Goal: Information Seeking & Learning: Learn about a topic

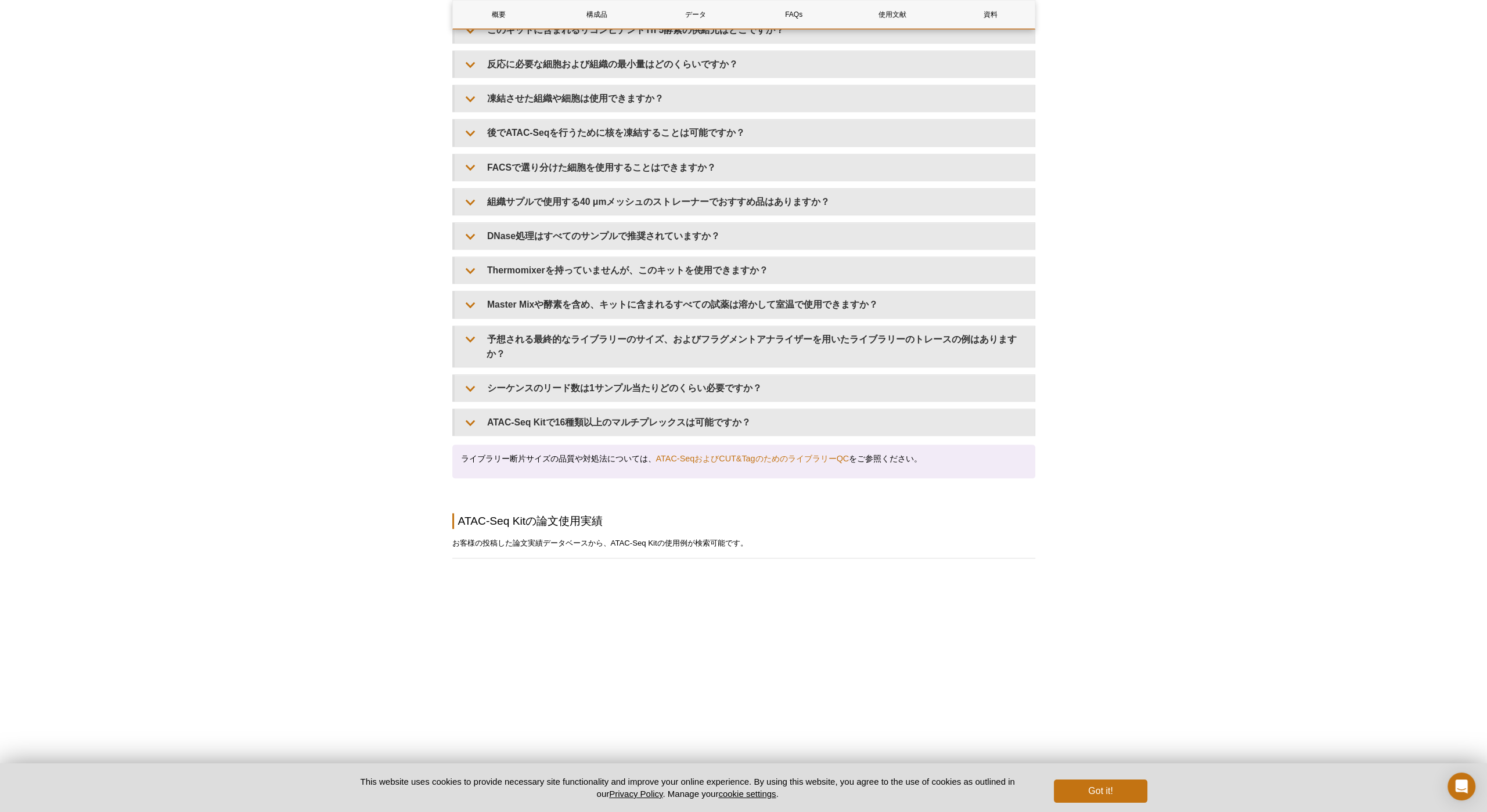
scroll to position [2131, 0]
drag, startPoint x: 1017, startPoint y: 565, endPoint x: 1155, endPoint y: 536, distance: 141.0
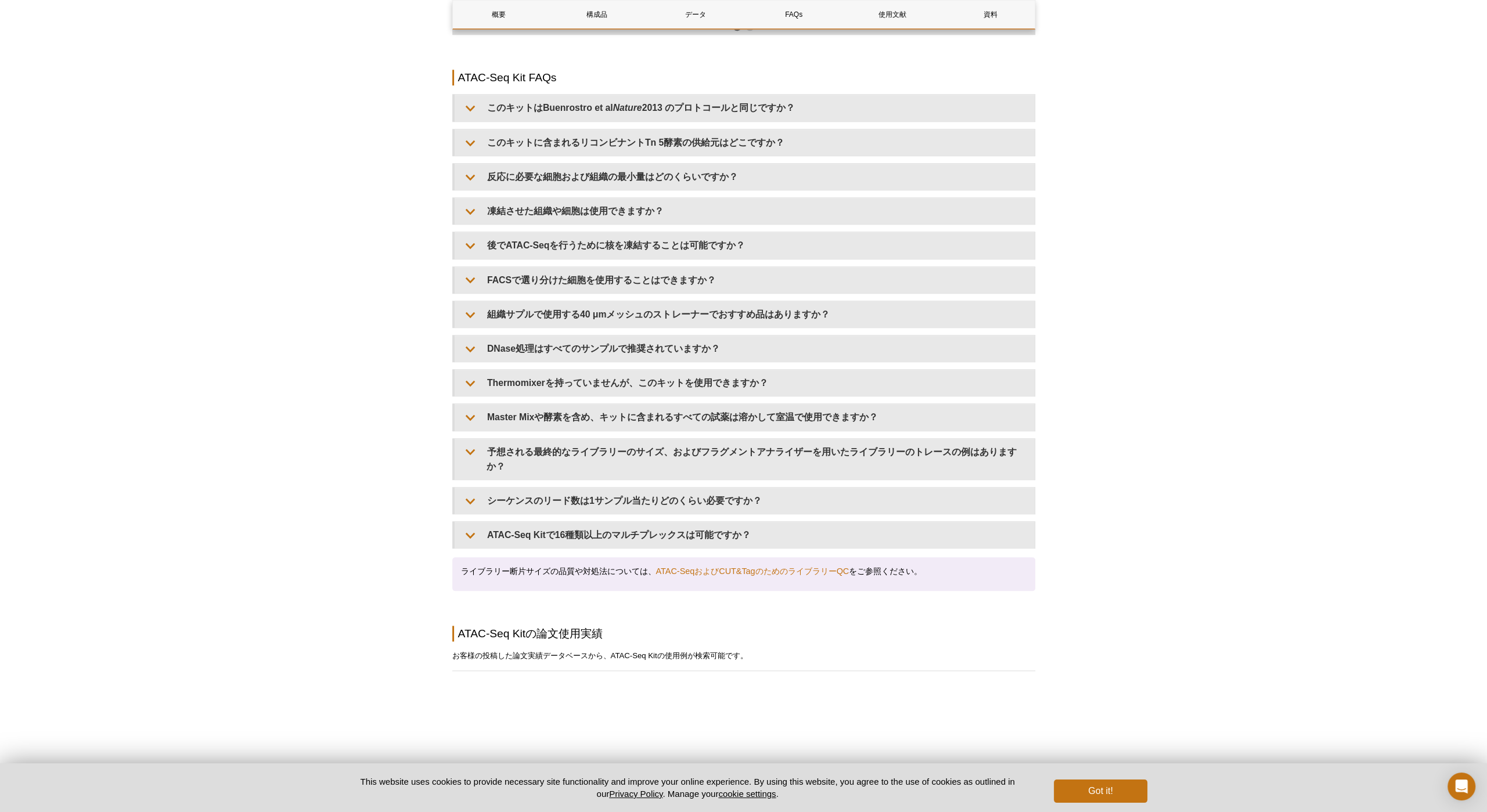
scroll to position [1997, 0]
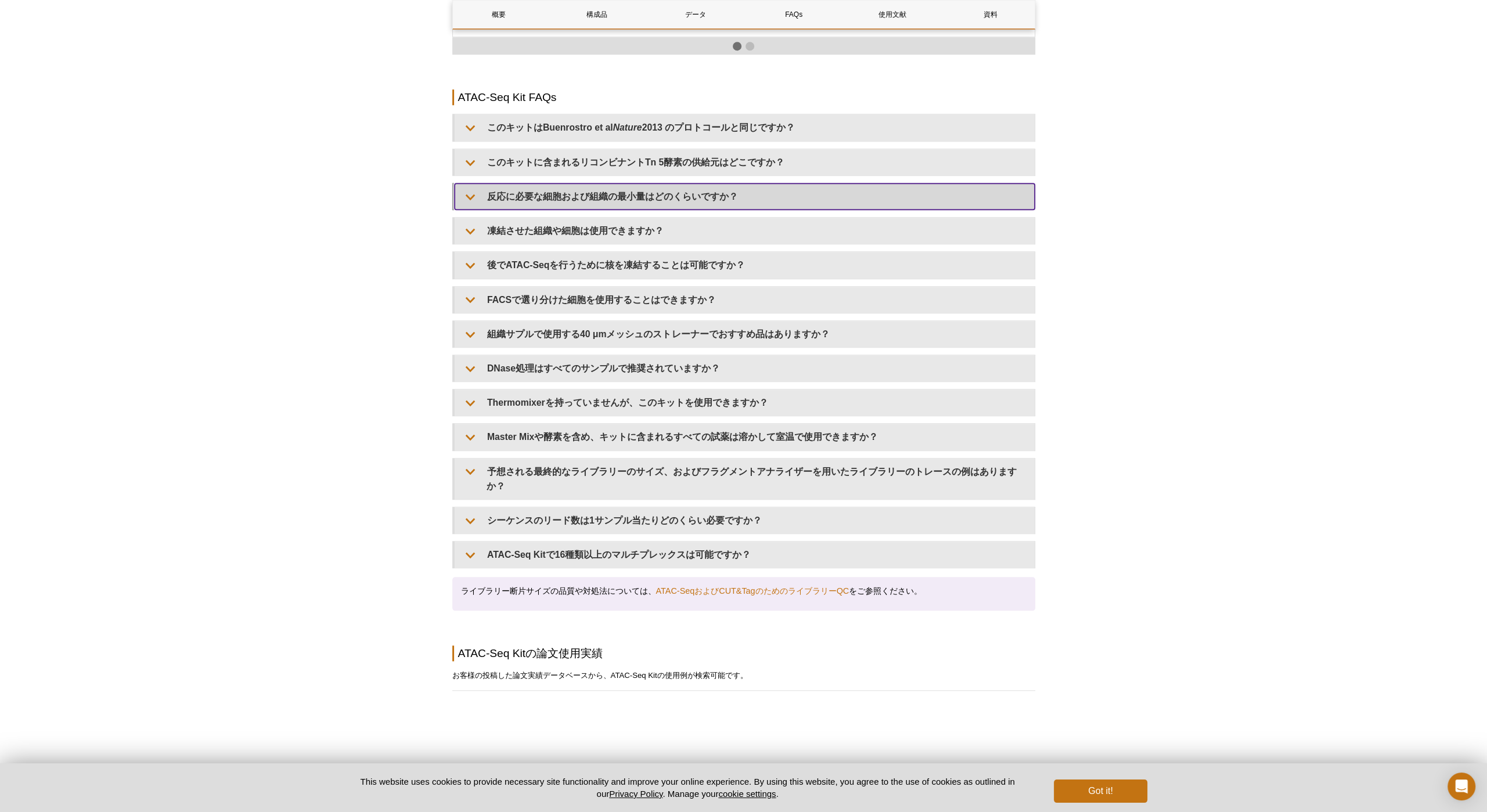
click at [815, 205] on summary "反応に必要な細胞および組織の最小量はどのくらいですか？" at bounding box center [745, 196] width 580 height 26
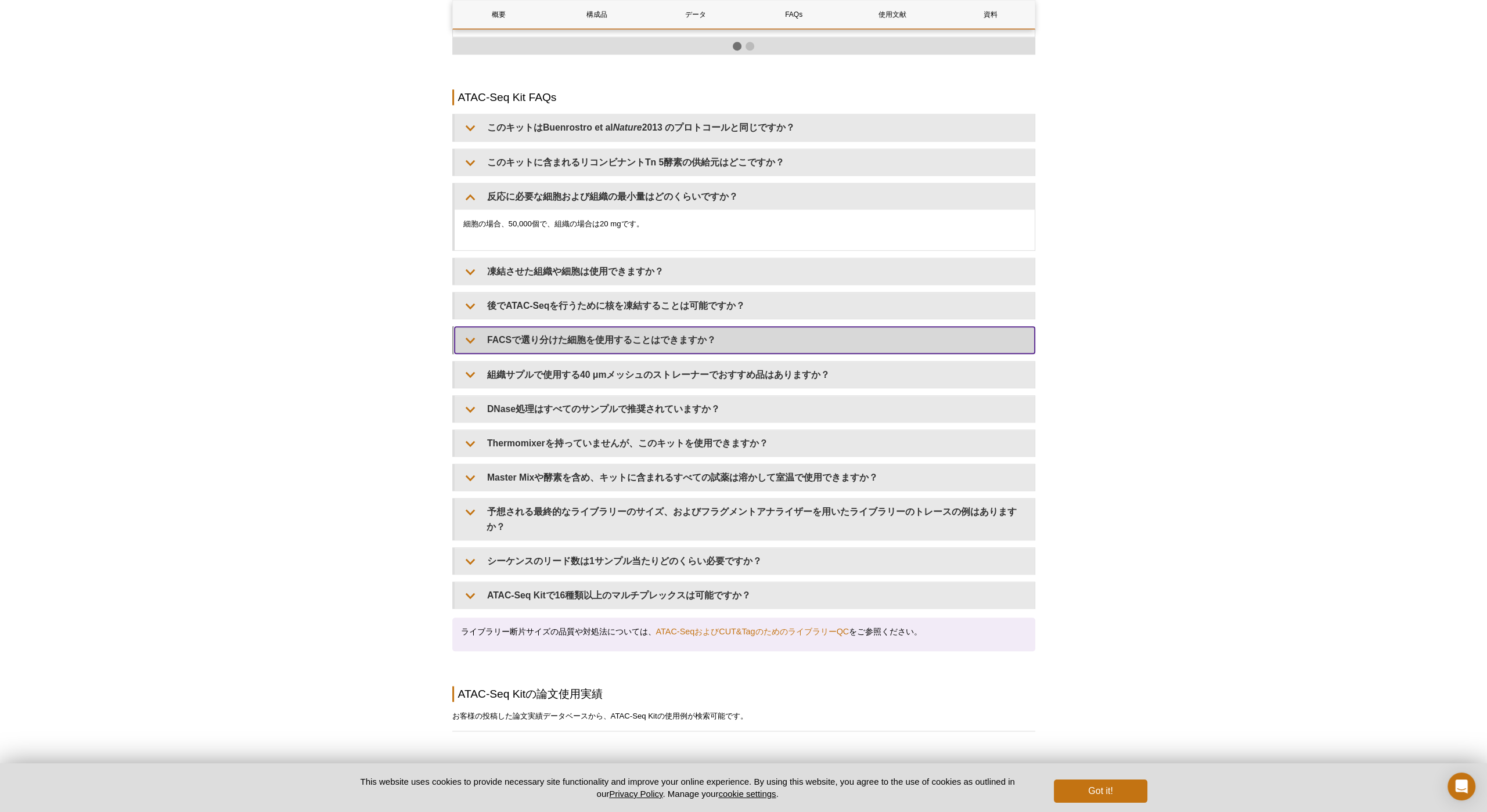
click at [777, 336] on summary "FACSで選り分けた細胞を使用することはできますか？" at bounding box center [745, 340] width 580 height 26
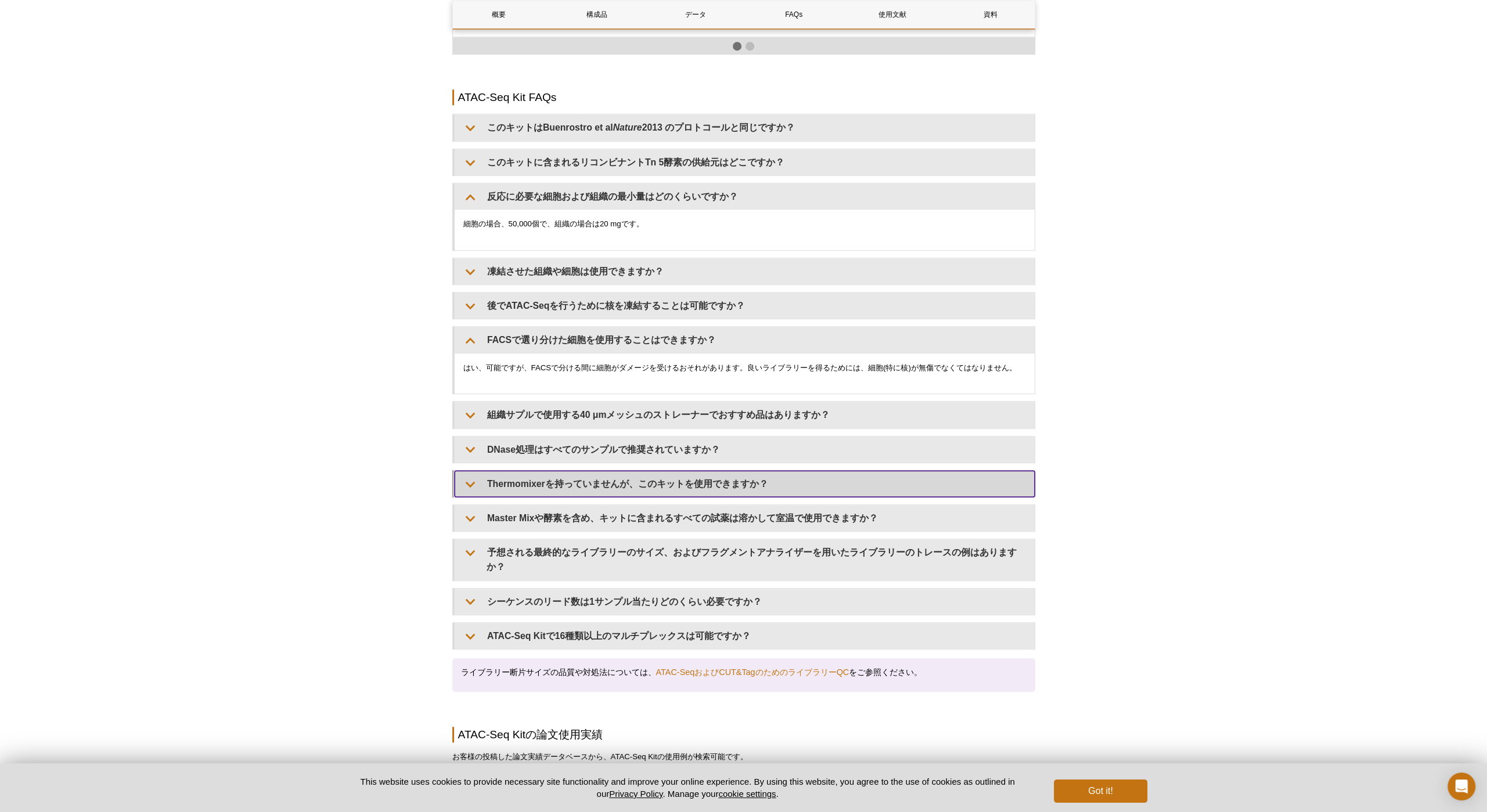
click at [789, 471] on summary "Thermomixerを持っていませんが、このキットを使用できますか？" at bounding box center [745, 483] width 580 height 26
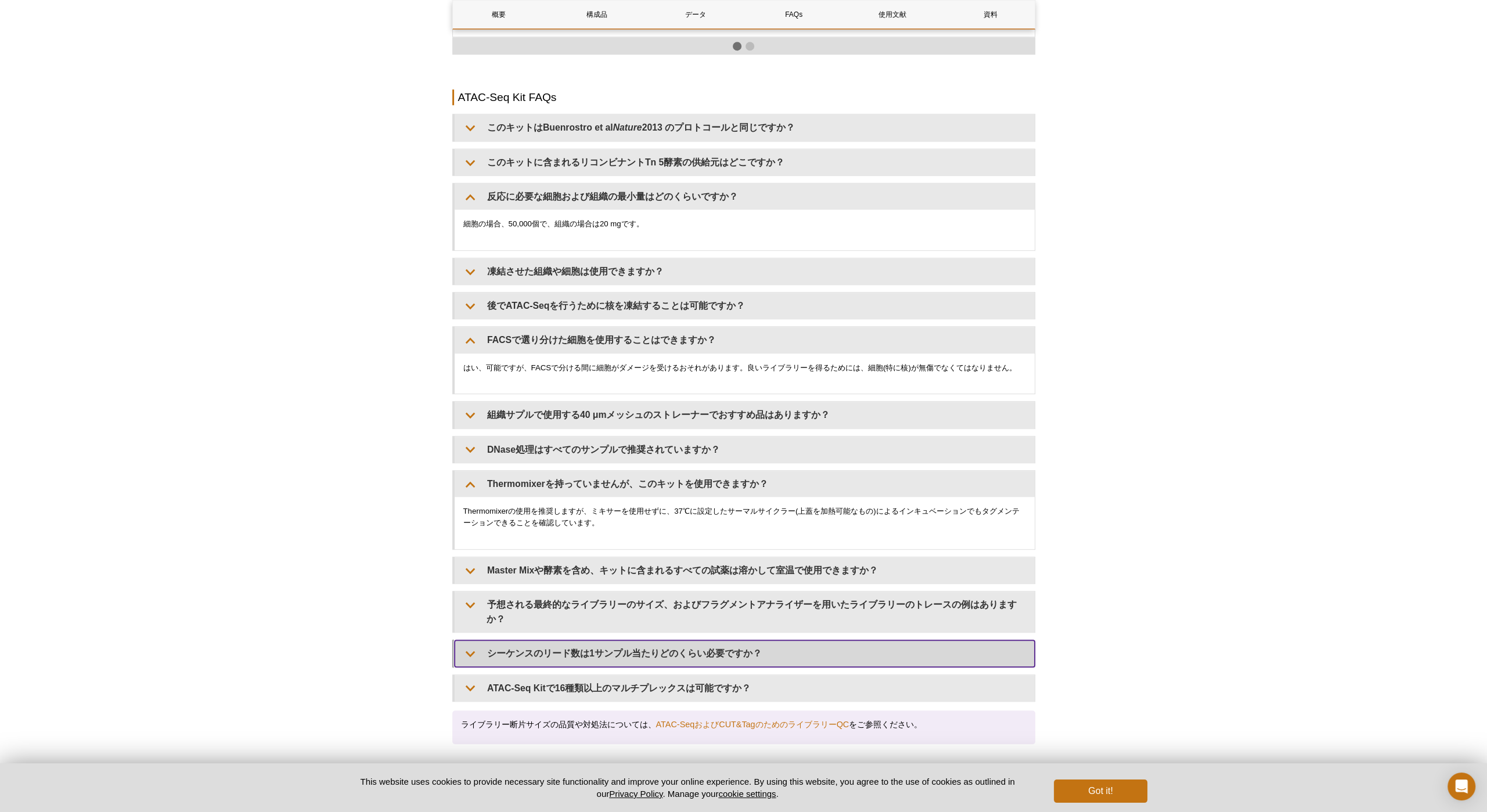
click at [745, 640] on summary "シーケンスのリード数は1サンプル当たりどのくらい必要ですか？" at bounding box center [745, 653] width 580 height 26
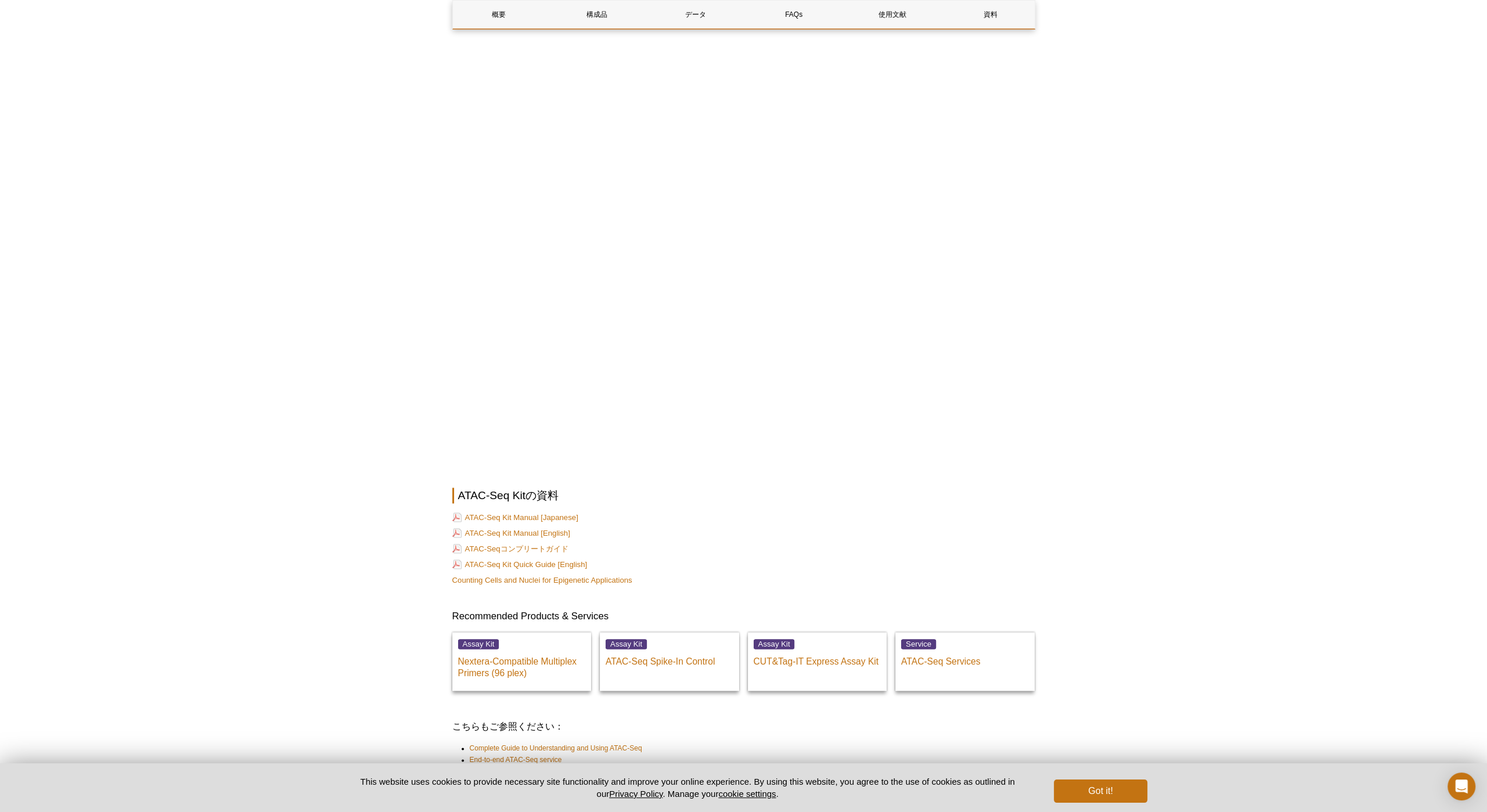
scroll to position [2995, 0]
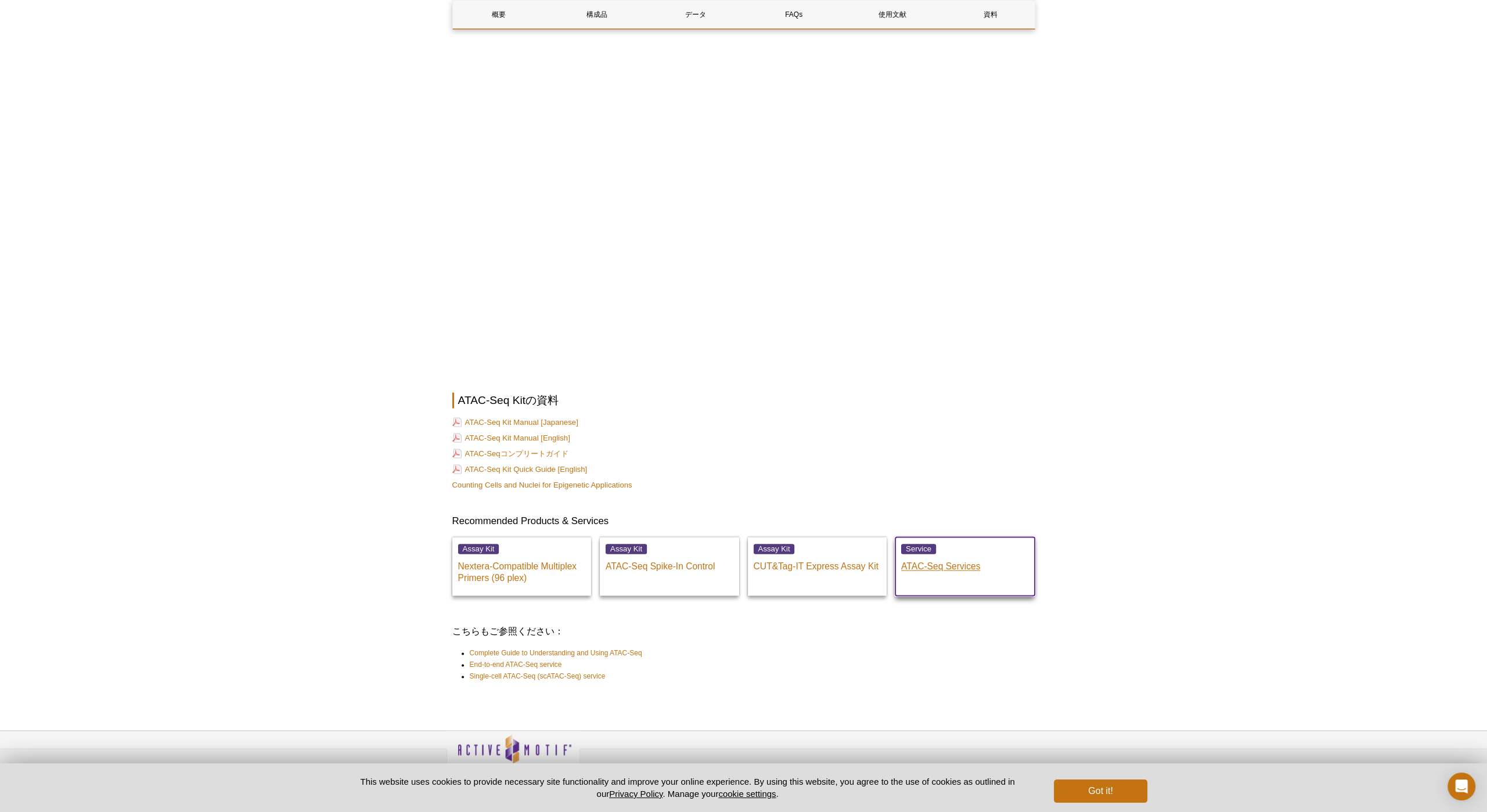
click at [950, 555] on p "ATAC-Seq Services" at bounding box center [965, 564] width 128 height 17
click at [948, 555] on p "ATAC-Seq Services" at bounding box center [965, 564] width 128 height 17
click at [937, 555] on p "ATAC-Seq Services" at bounding box center [965, 564] width 128 height 17
click at [932, 555] on p "ATAC-Seq Services" at bounding box center [965, 564] width 128 height 17
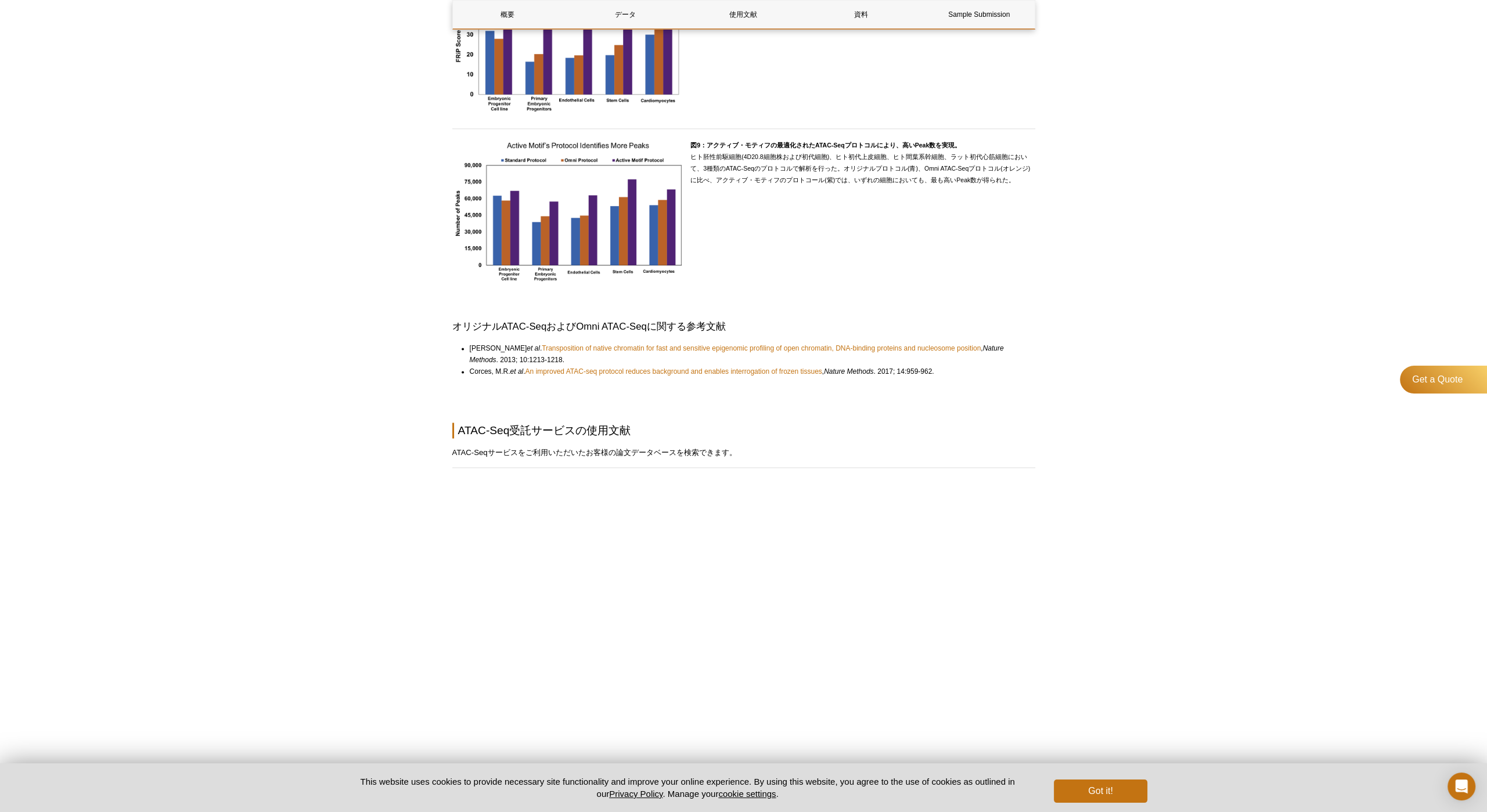
scroll to position [3019, 0]
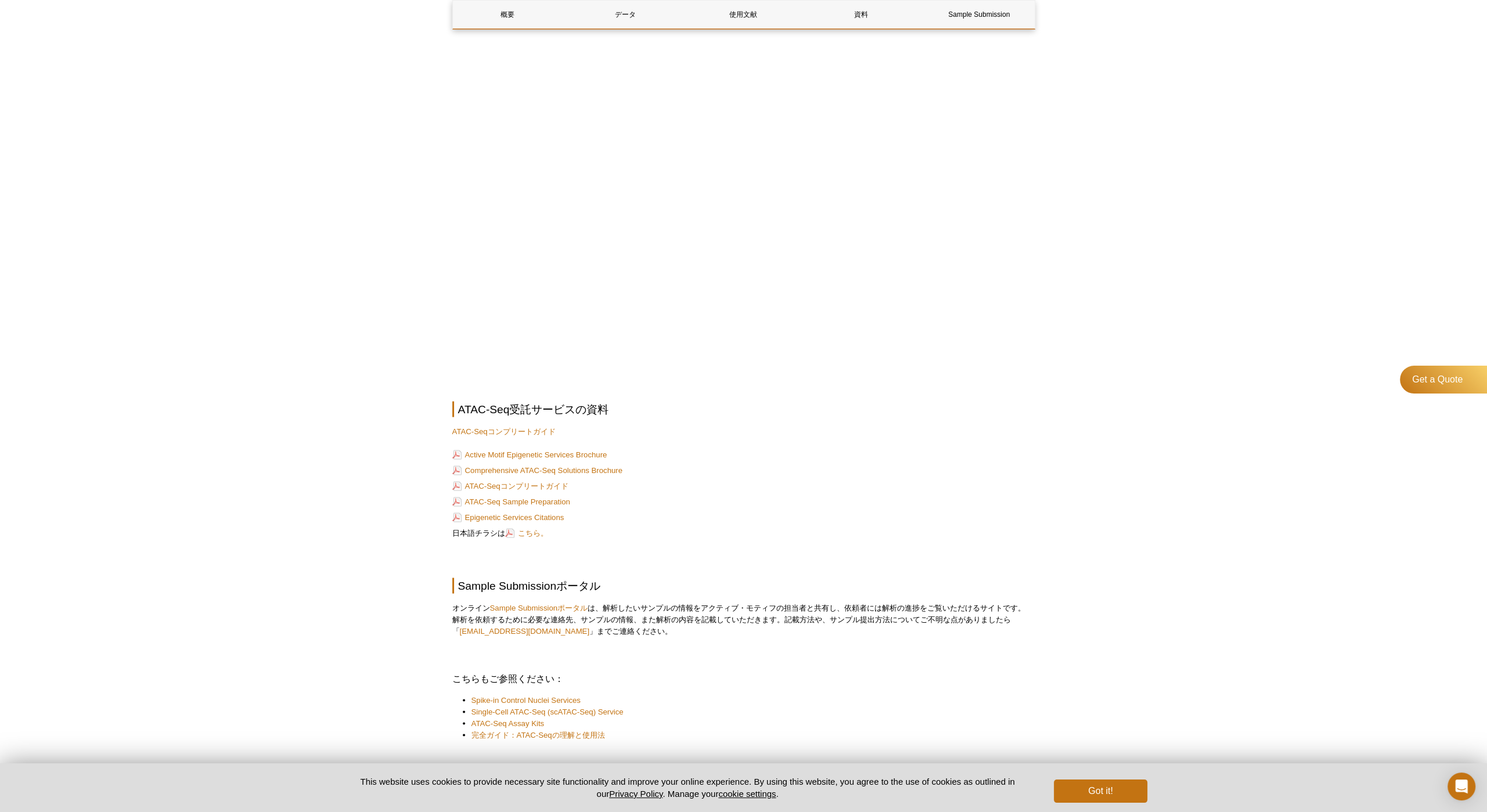
scroll to position [3542, 0]
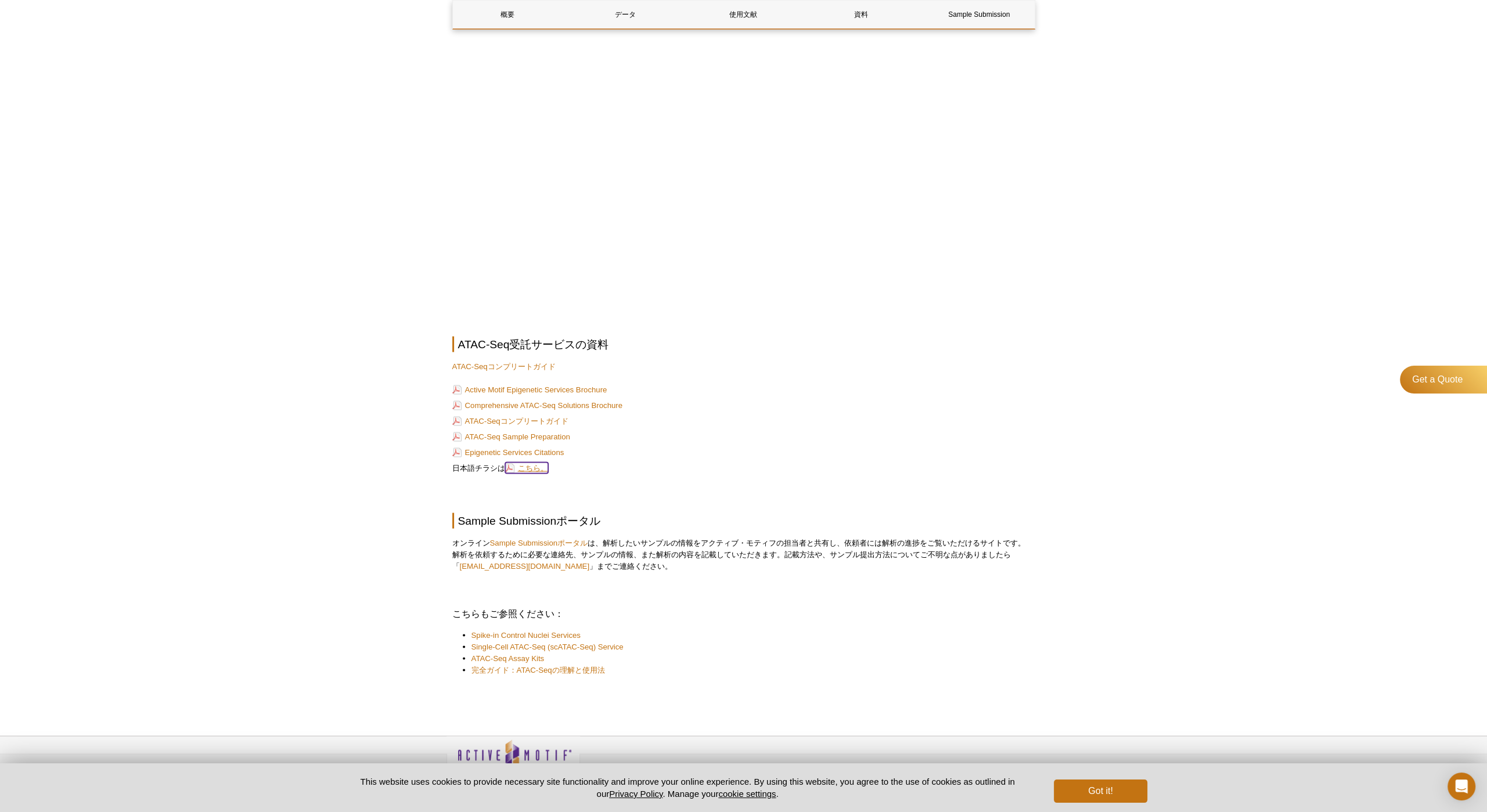
click at [509, 467] on link "こちら。" at bounding box center [527, 468] width 43 height 11
